Goal: Entertainment & Leisure: Consume media (video, audio)

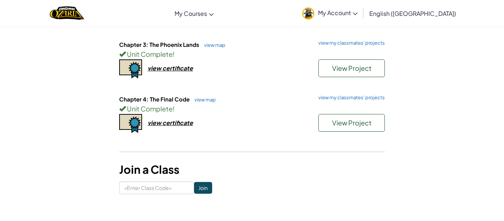
scroll to position [182, 0]
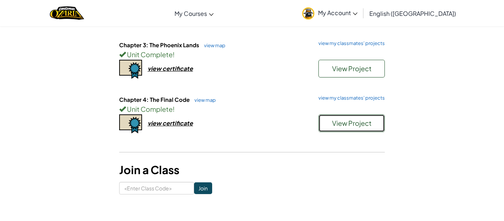
click at [363, 121] on span "View Project" at bounding box center [352, 123] width 40 height 8
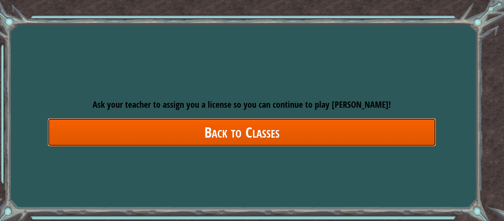
click at [314, 129] on link "Back to Classes" at bounding box center [242, 132] width 389 height 28
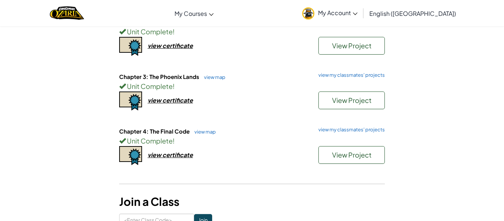
scroll to position [151, 0]
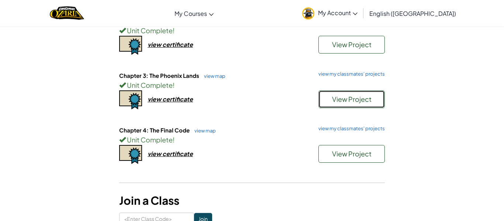
click at [338, 103] on span "View Project" at bounding box center [352, 99] width 40 height 8
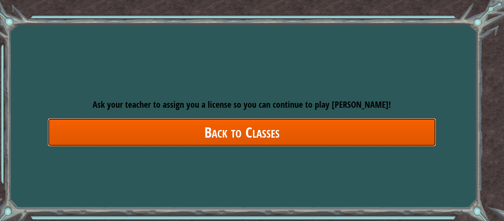
click at [302, 140] on link "Back to Classes" at bounding box center [242, 132] width 389 height 28
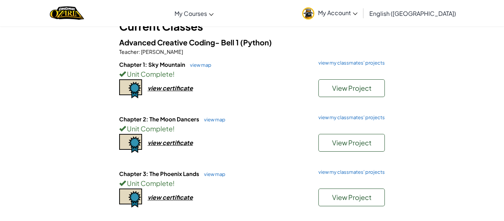
scroll to position [53, 0]
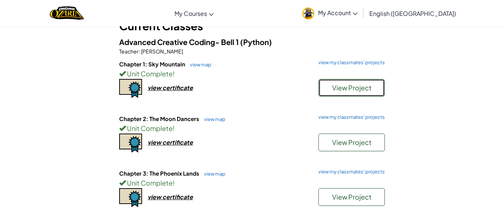
click at [343, 93] on button "View Project" at bounding box center [352, 88] width 66 height 18
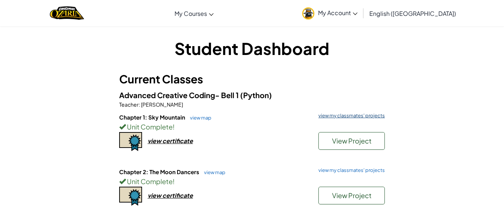
click at [336, 116] on link "view my classmates' projects" at bounding box center [350, 115] width 70 height 5
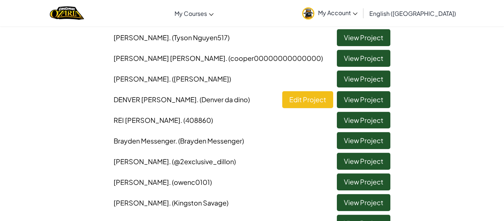
scroll to position [171, 0]
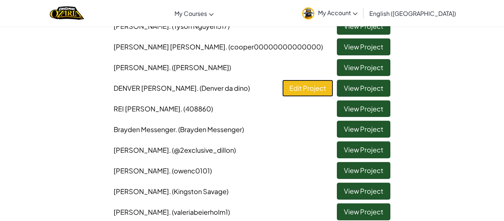
click at [319, 94] on link "Edit Project" at bounding box center [308, 88] width 51 height 17
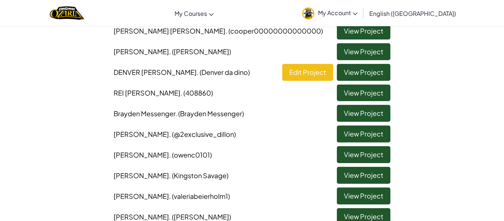
scroll to position [186, 0]
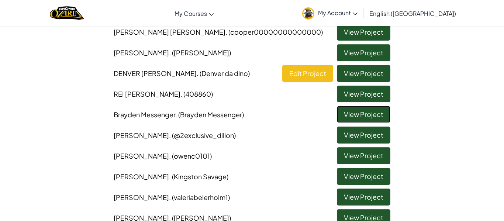
click at [340, 116] on link "View Project" at bounding box center [364, 114] width 54 height 17
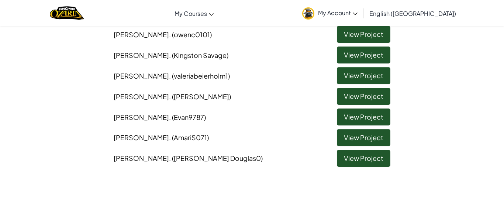
scroll to position [305, 0]
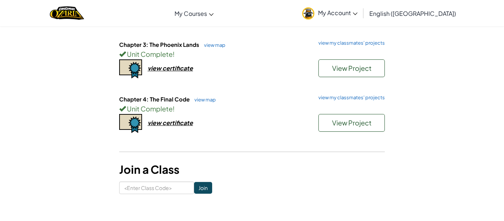
scroll to position [181, 0]
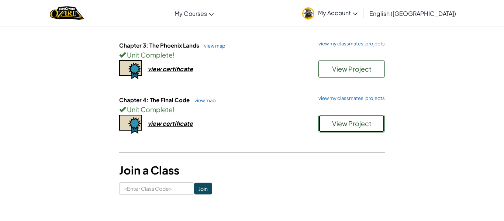
click at [346, 126] on span "View Project" at bounding box center [352, 123] width 40 height 8
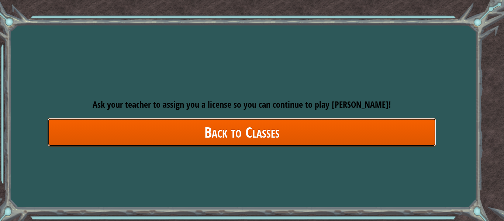
click at [184, 132] on link "Back to Classes" at bounding box center [242, 132] width 389 height 28
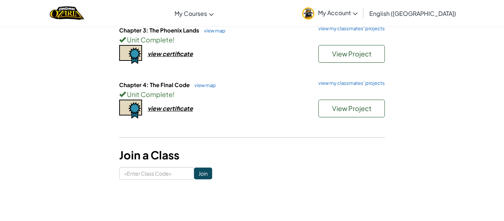
scroll to position [193, 0]
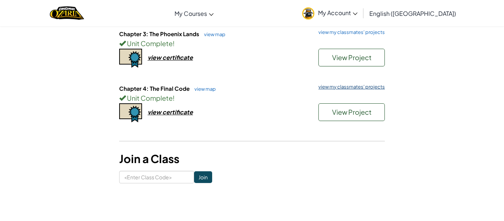
click at [351, 87] on link "view my classmates' projects" at bounding box center [350, 87] width 70 height 5
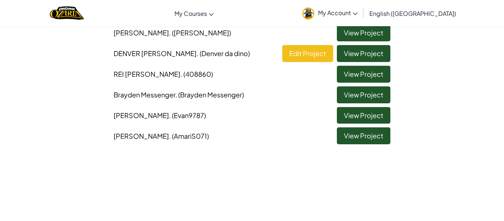
scroll to position [158, 0]
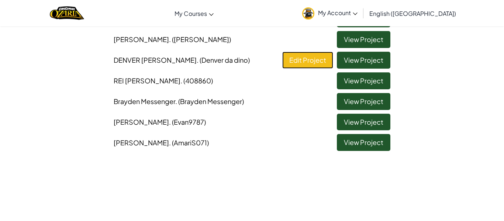
click at [323, 61] on link "Edit Project" at bounding box center [308, 60] width 51 height 17
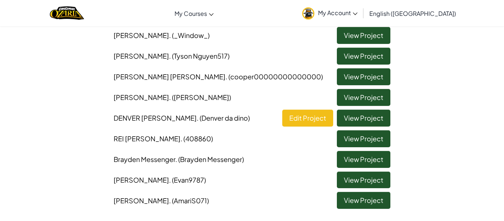
scroll to position [122, 0]
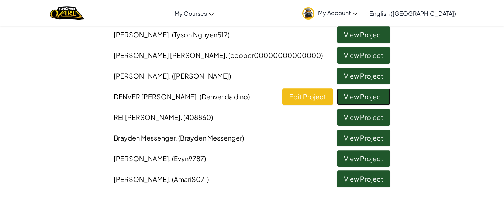
click at [358, 100] on link "View Project" at bounding box center [364, 96] width 54 height 17
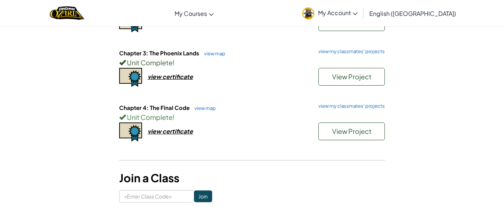
scroll to position [173, 0]
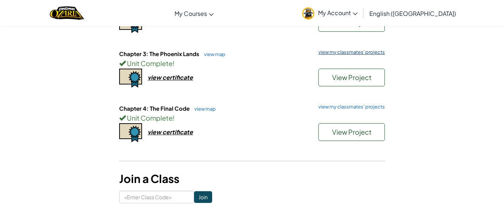
click at [333, 52] on link "view my classmates' projects" at bounding box center [350, 52] width 70 height 5
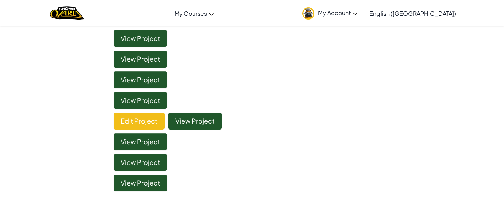
scroll to position [76, 0]
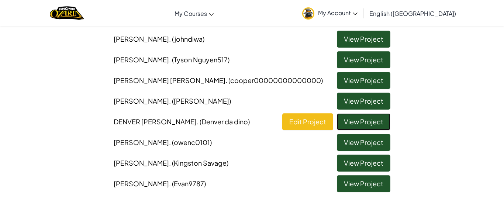
click at [372, 122] on link "View Project" at bounding box center [364, 121] width 54 height 17
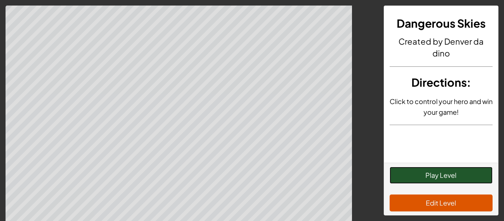
click at [444, 175] on button "Play Level" at bounding box center [441, 175] width 103 height 17
